Goal: Navigation & Orientation: Find specific page/section

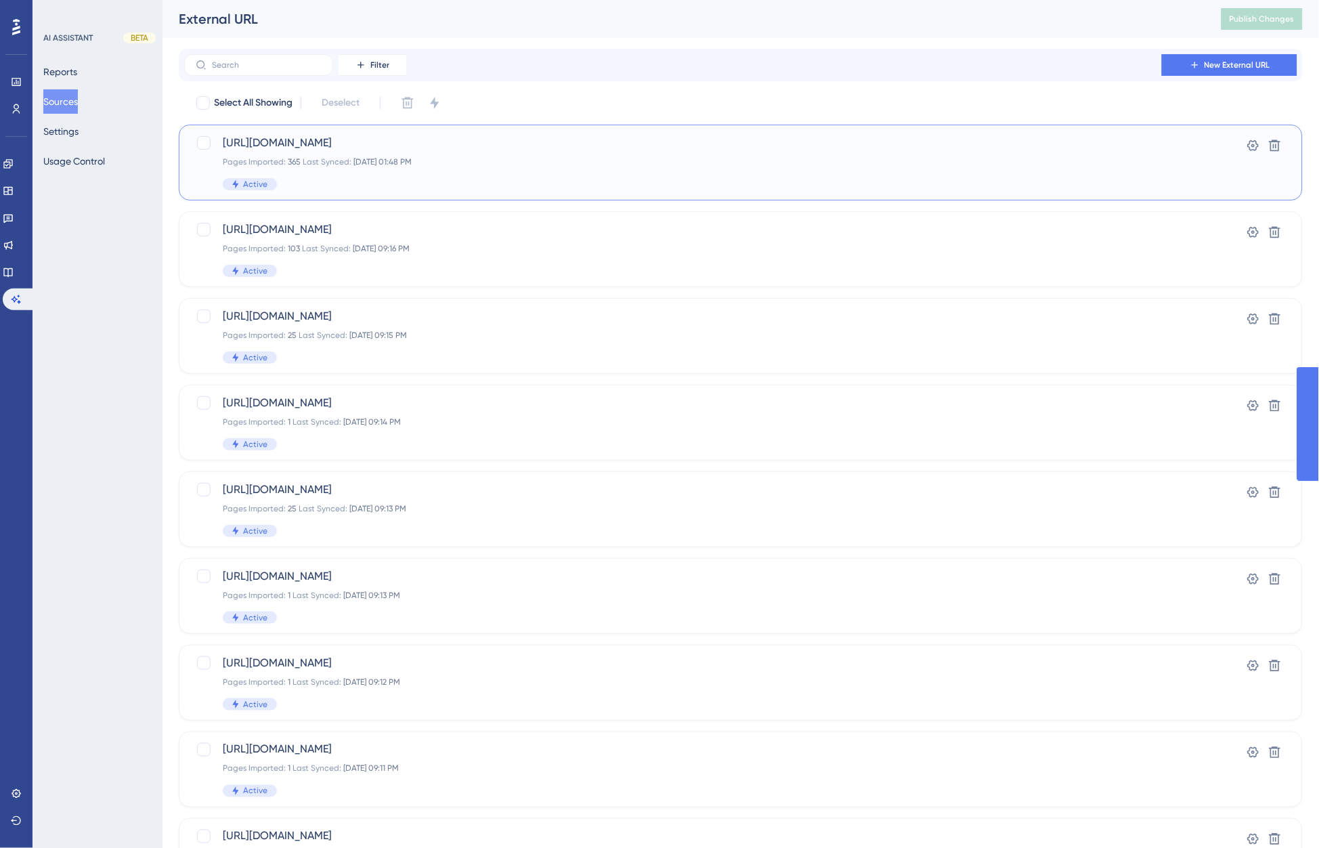
click at [659, 152] on div "[URL][DOMAIN_NAME] Pages Imported: 365 Last Synced: [DATE] 01:48 PM Active" at bounding box center [687, 163] width 928 height 56
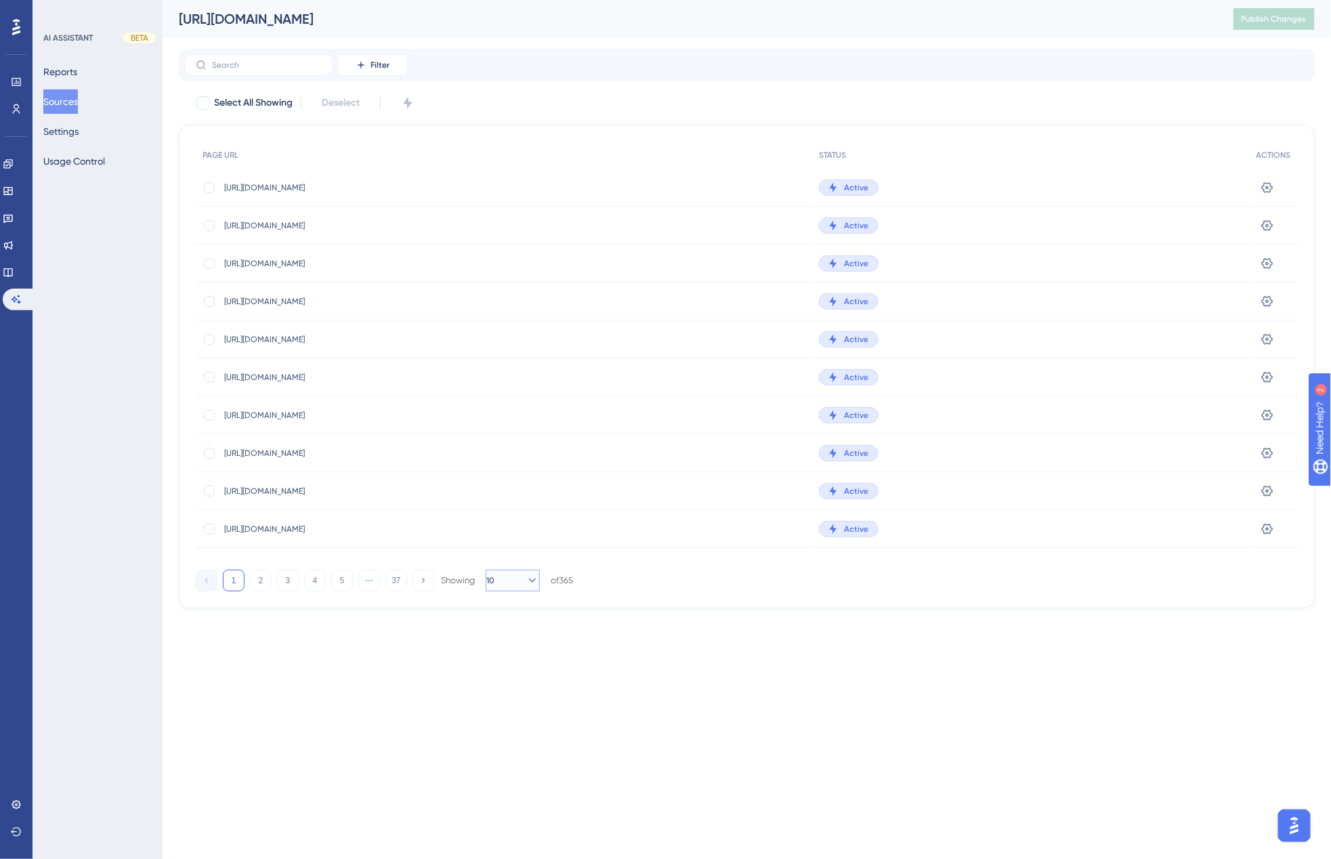
click at [525, 584] on icon at bounding box center [532, 581] width 14 height 14
click at [511, 699] on span "100" at bounding box center [508, 700] width 16 height 16
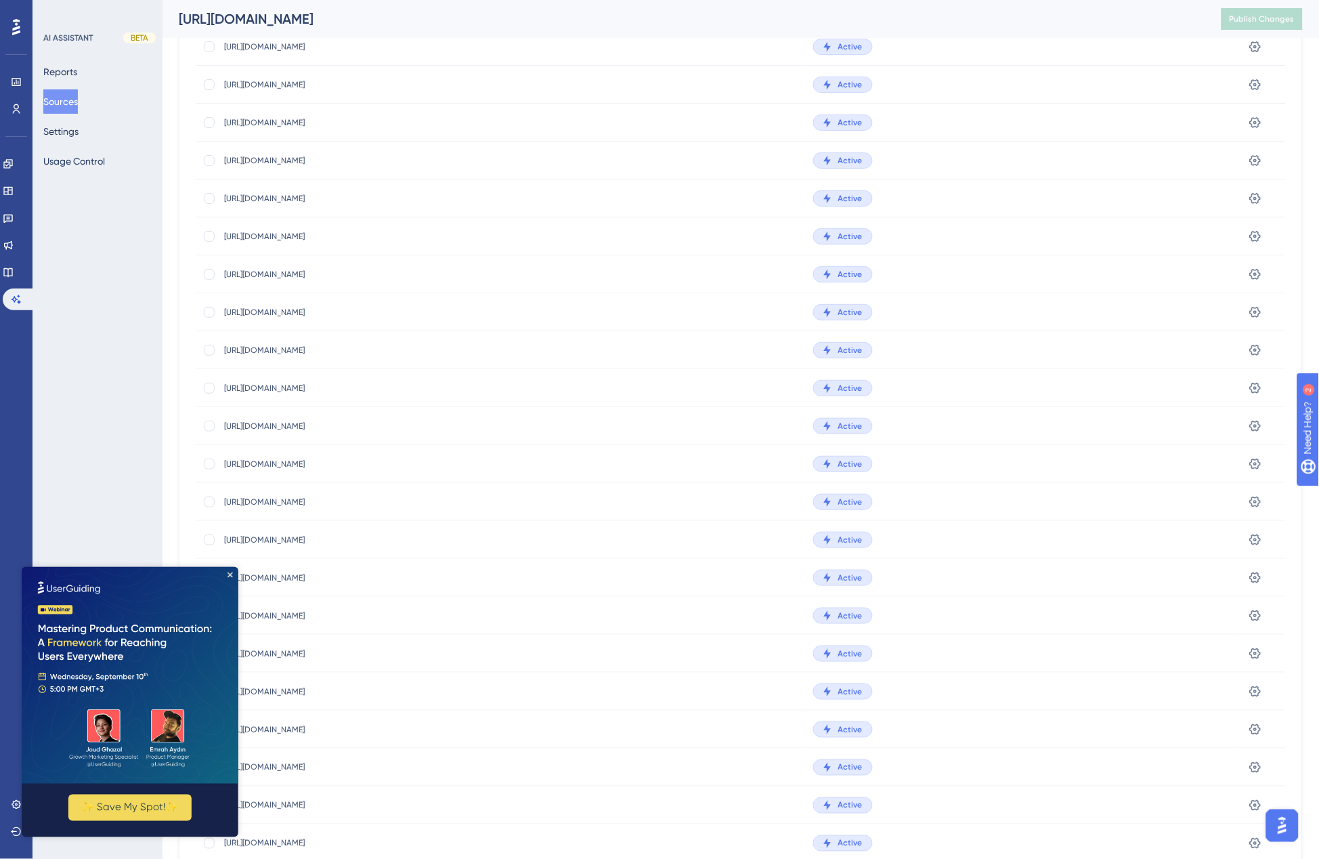
scroll to position [3038, 0]
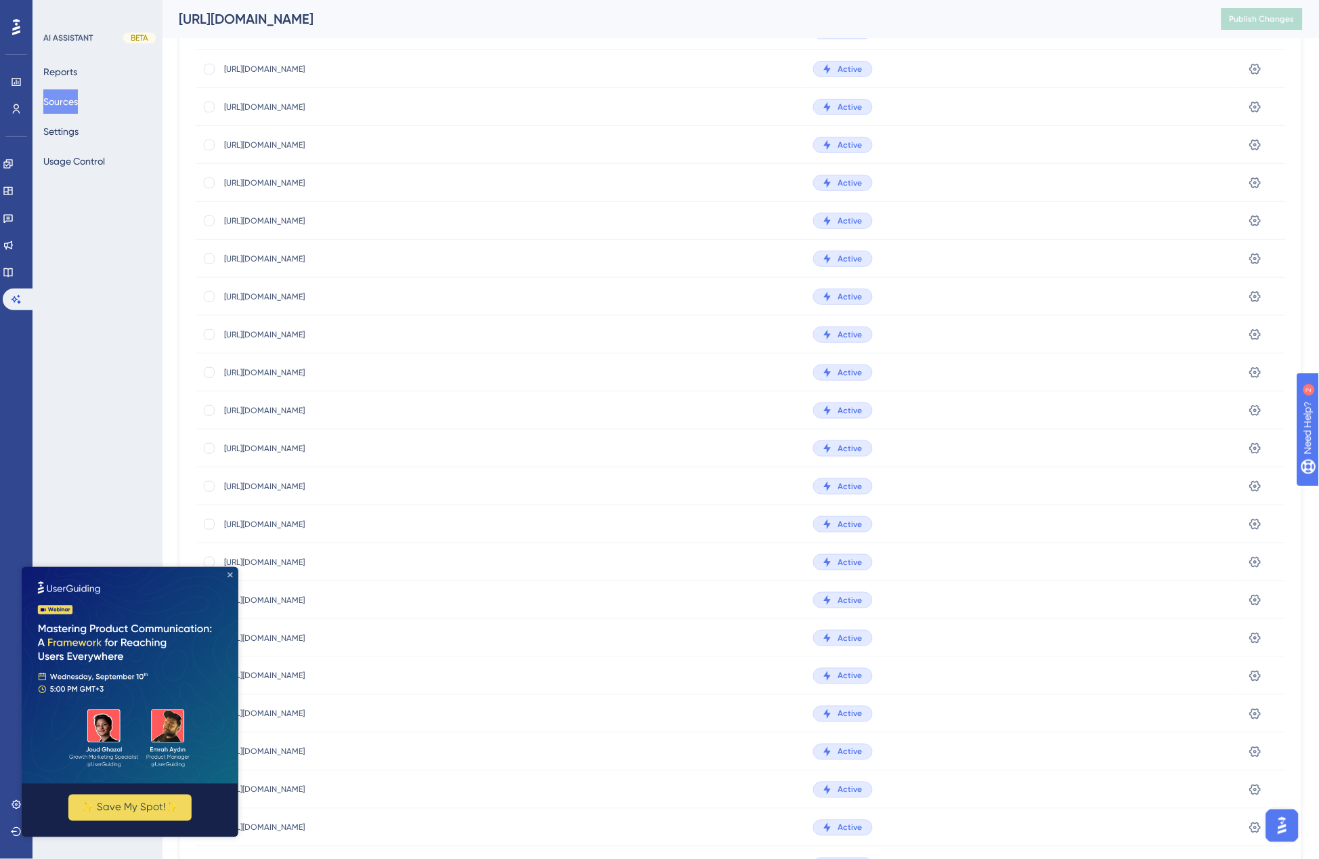
click at [228, 571] on icon "Close Preview" at bounding box center [229, 573] width 5 height 5
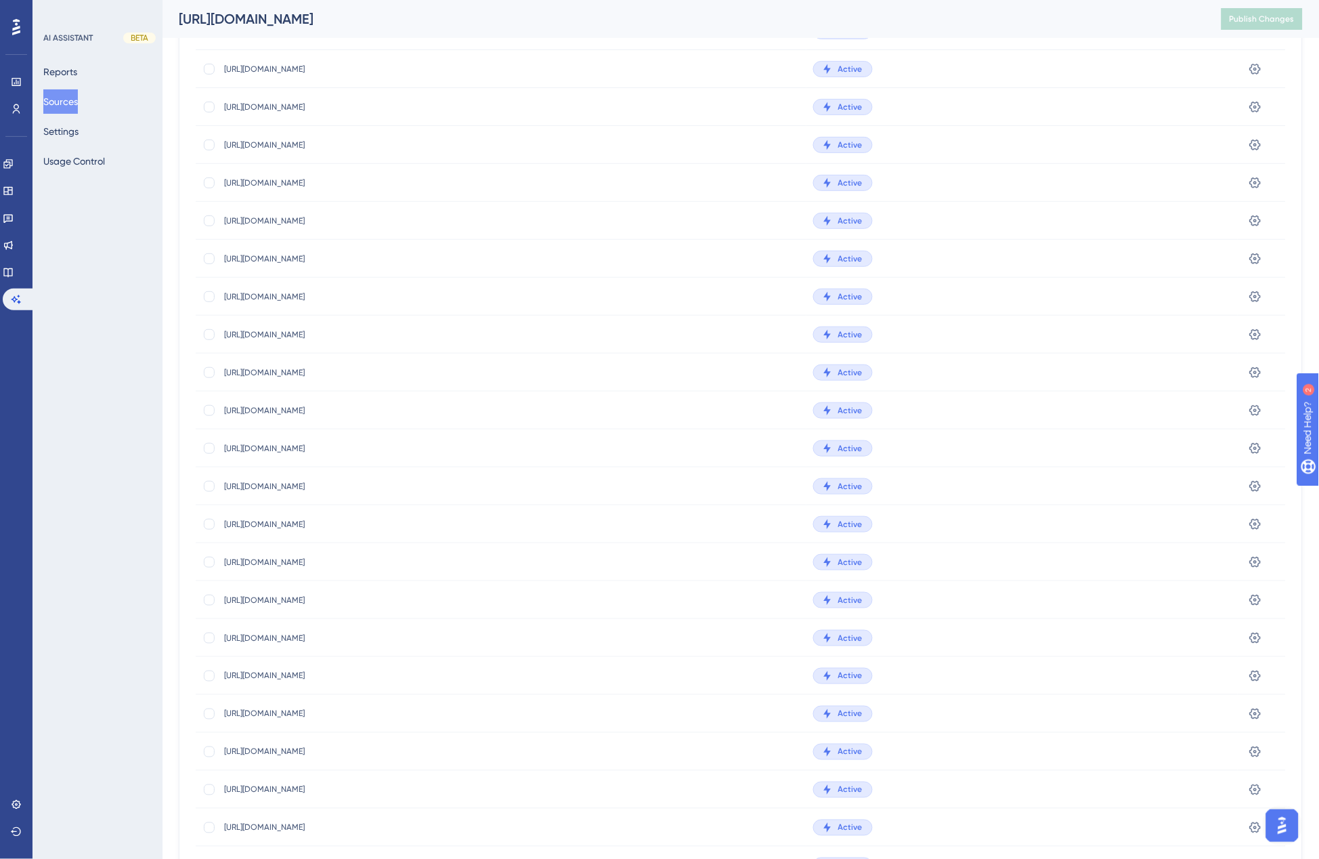
scroll to position [3204, 0]
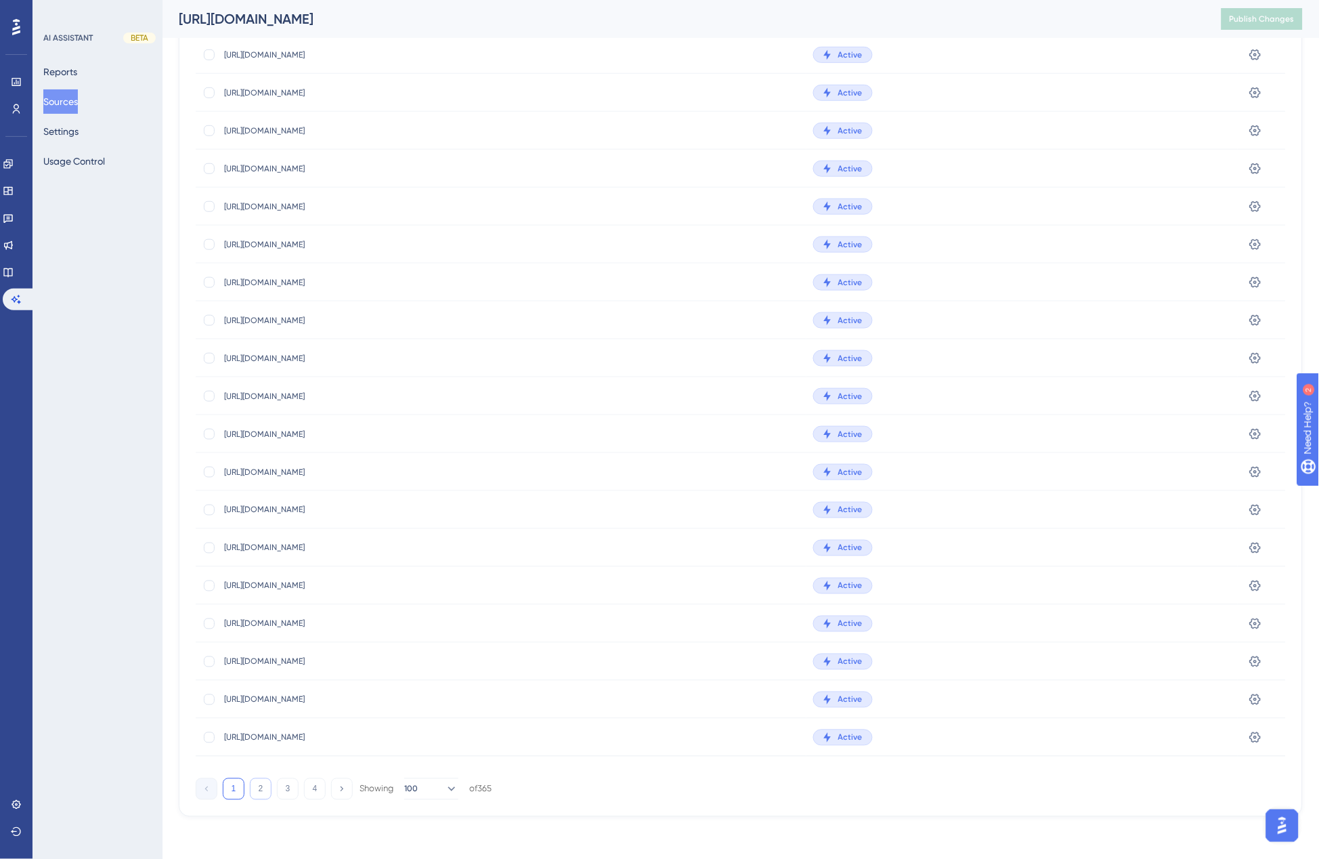
click at [263, 787] on button "2" at bounding box center [261, 789] width 22 height 22
click at [289, 785] on button "3" at bounding box center [288, 789] width 22 height 22
click at [316, 785] on button "4" at bounding box center [315, 789] width 22 height 22
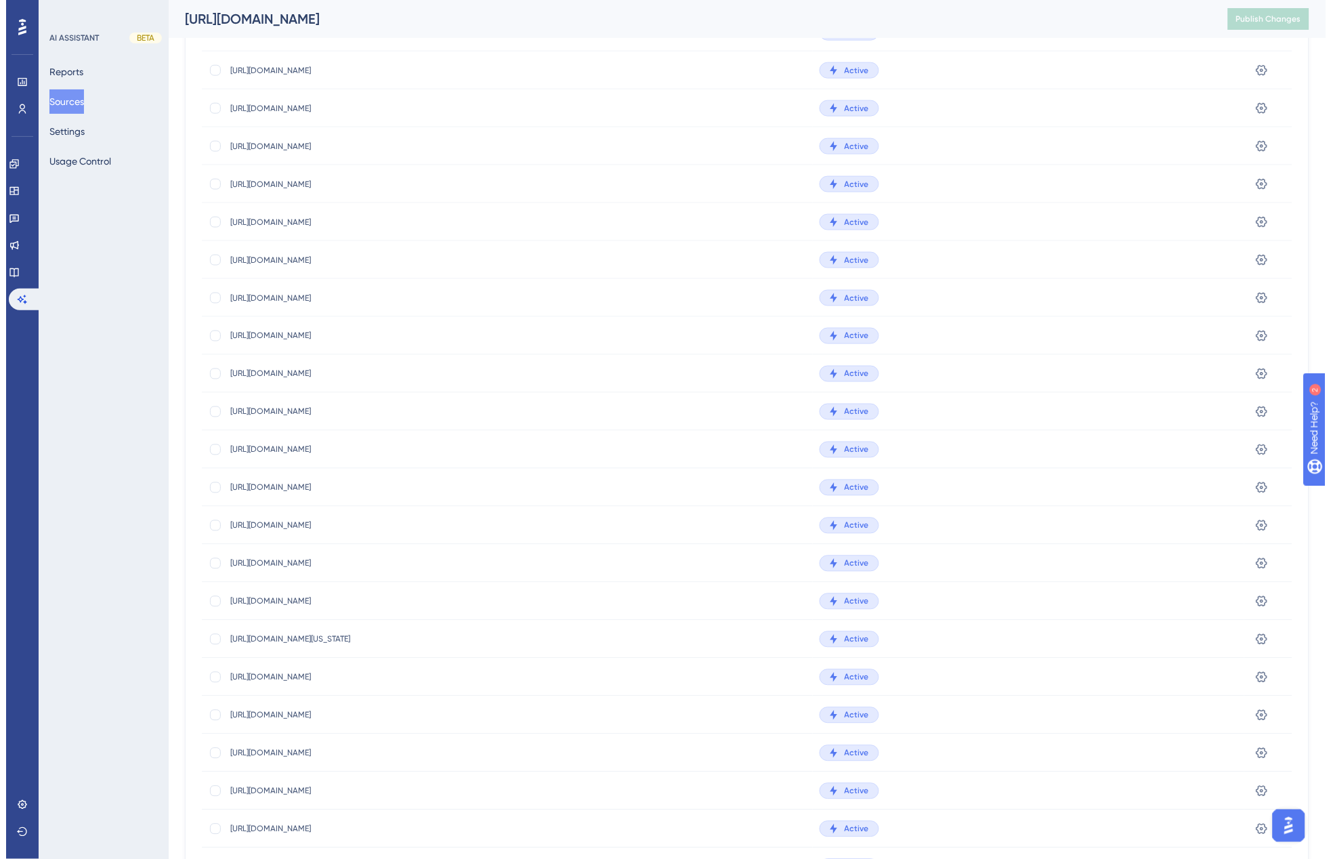
scroll to position [0, 0]
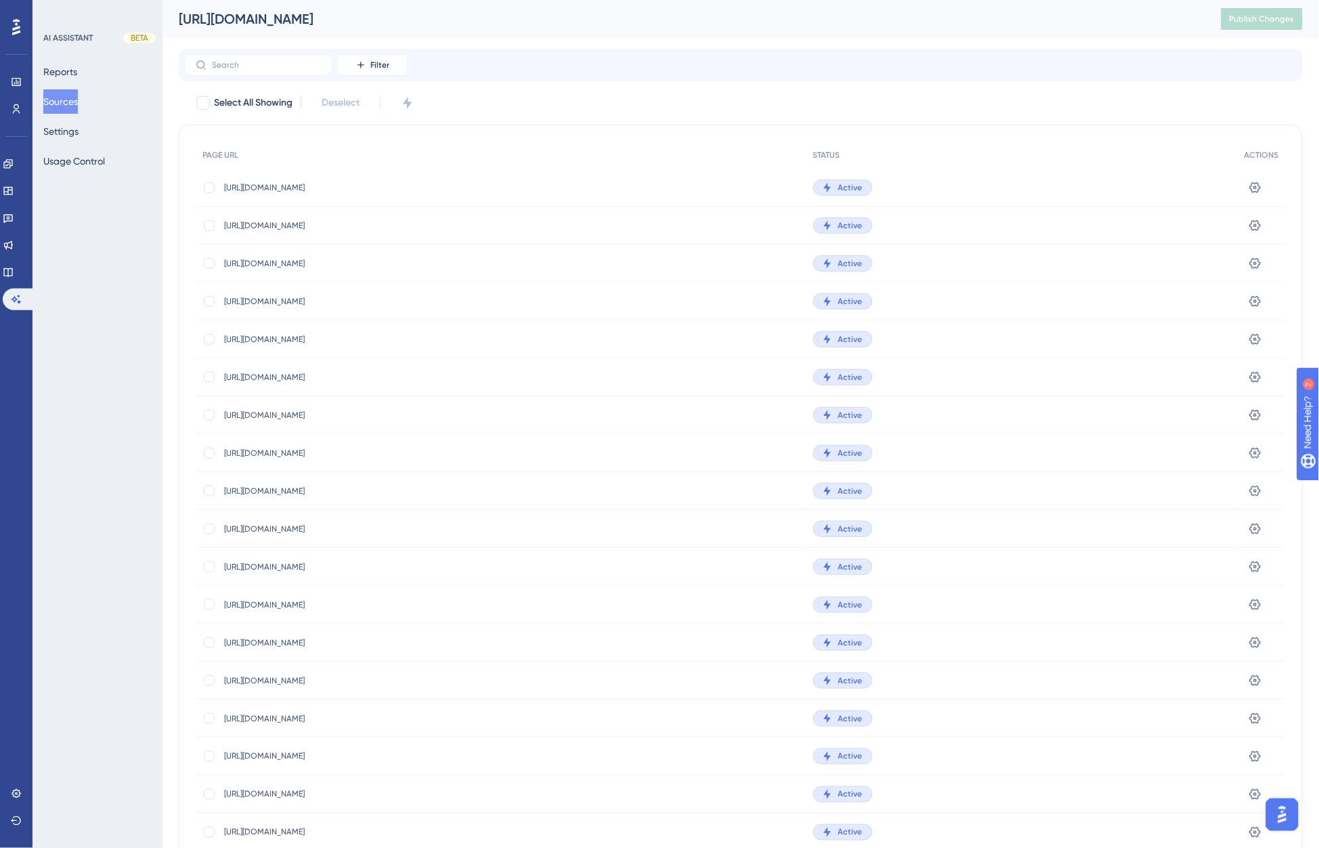
click at [76, 98] on button "Sources" at bounding box center [60, 101] width 35 height 24
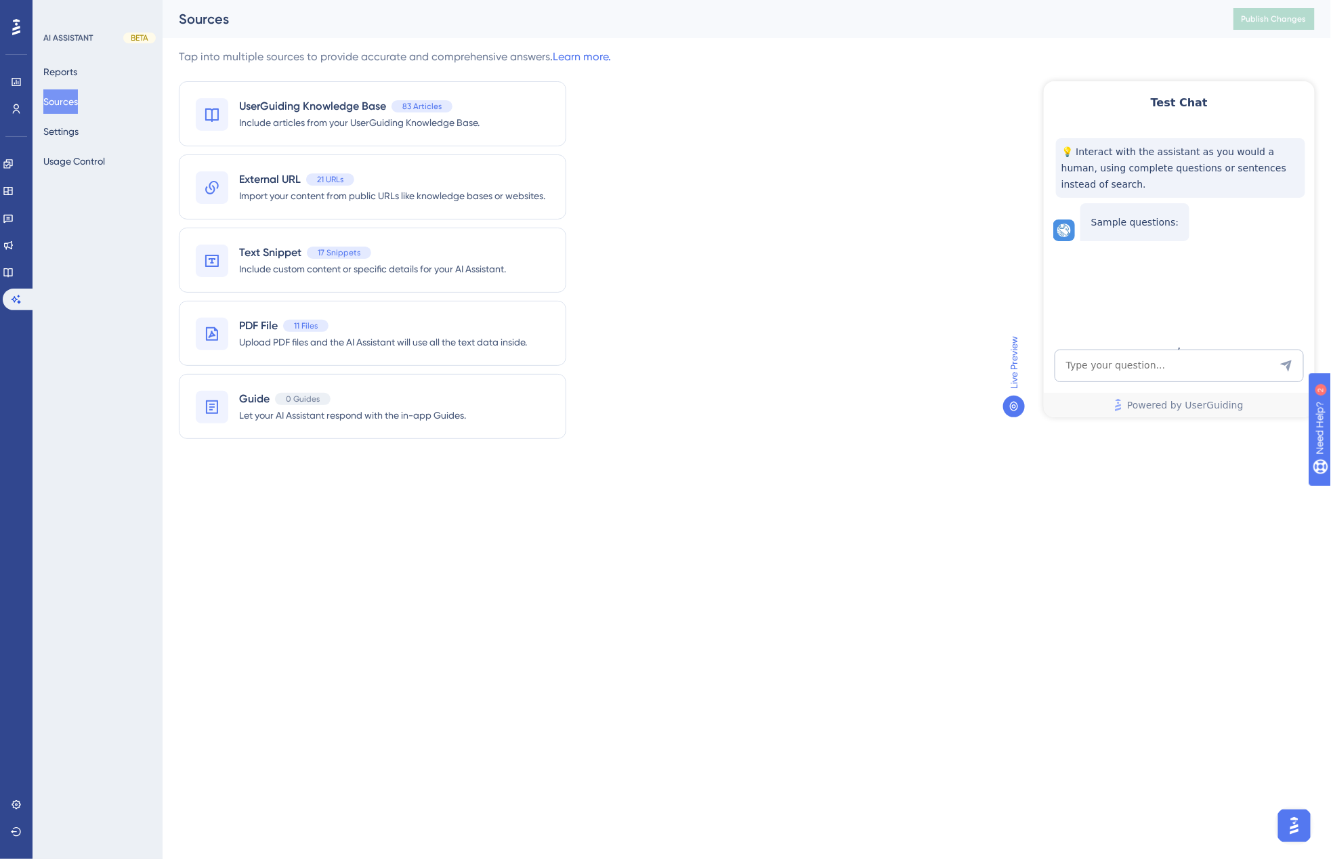
drag, startPoint x: 668, startPoint y: 152, endPoint x: 674, endPoint y: 159, distance: 9.2
click at [669, 152] on div "Tap into multiple sources to provide accurate and comprehensive answers. Learn …" at bounding box center [747, 252] width 1136 height 406
